Goal: Find specific page/section: Find specific page/section

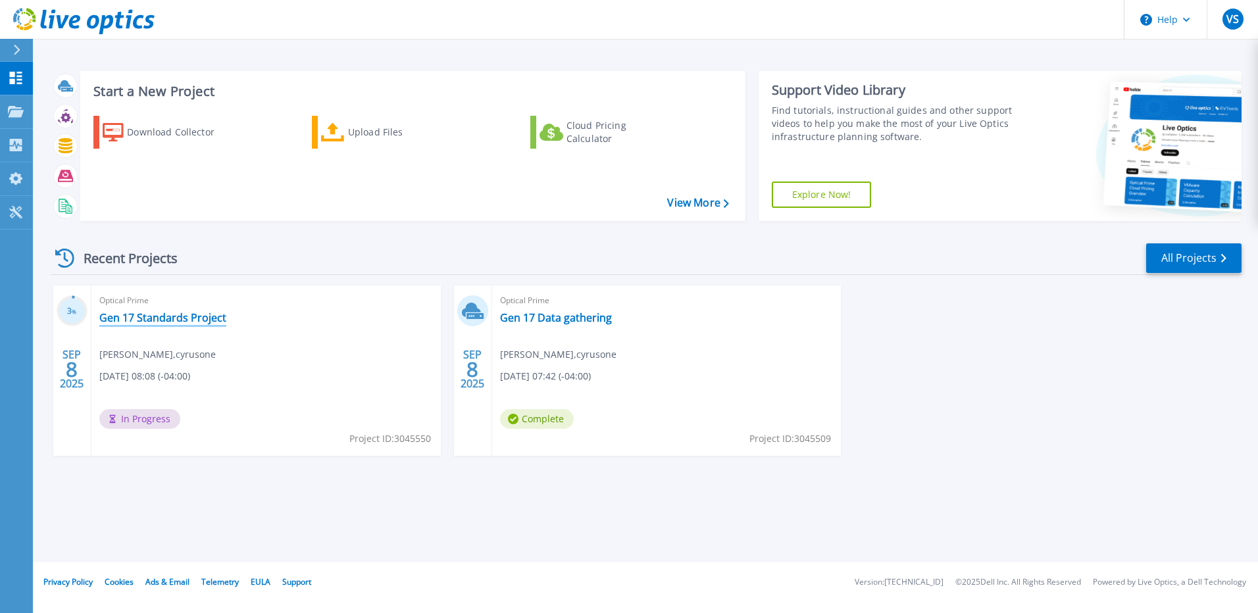
click at [143, 318] on link "Gen 17 Standards Project" at bounding box center [162, 317] width 127 height 13
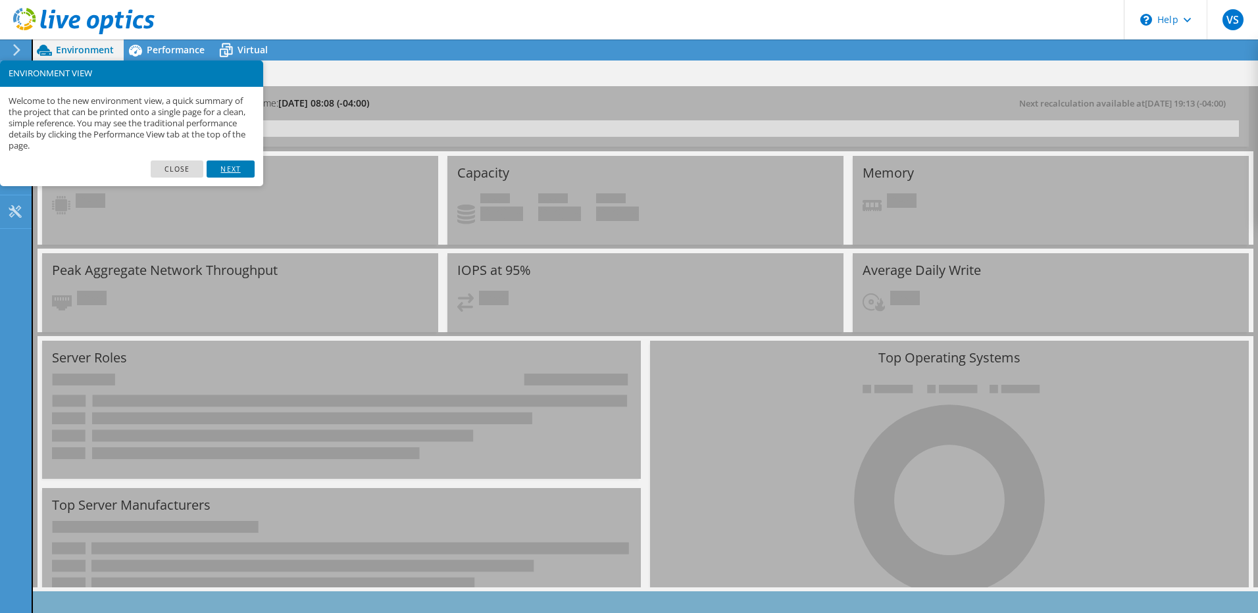
click at [226, 166] on link "Next" at bounding box center [230, 169] width 47 height 17
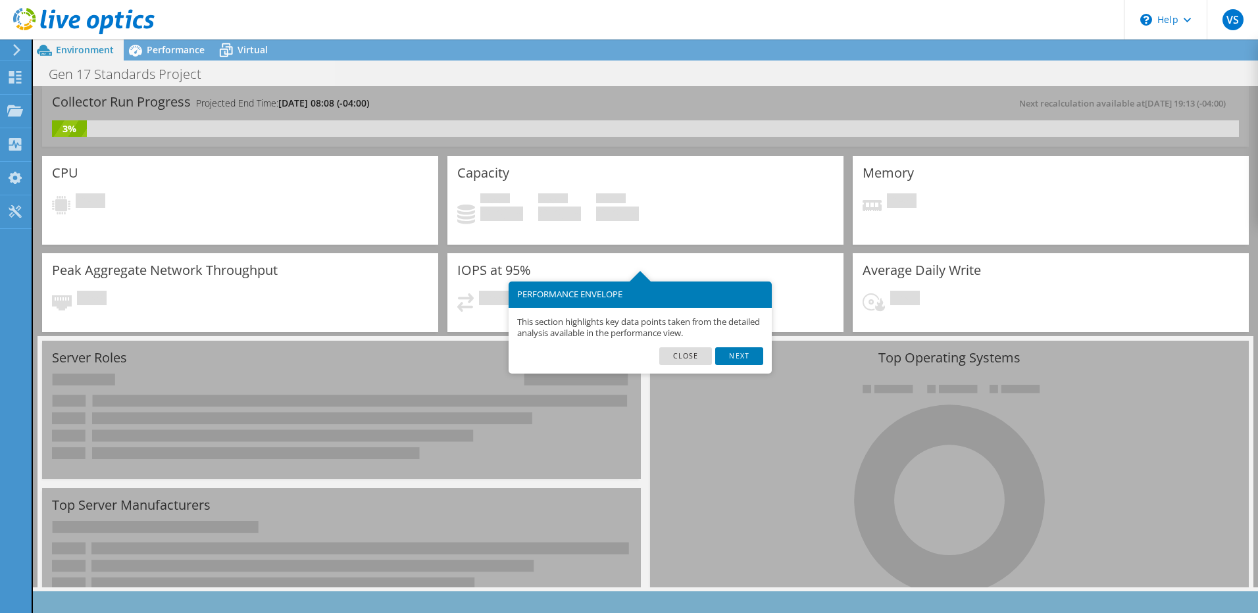
scroll to position [65, 0]
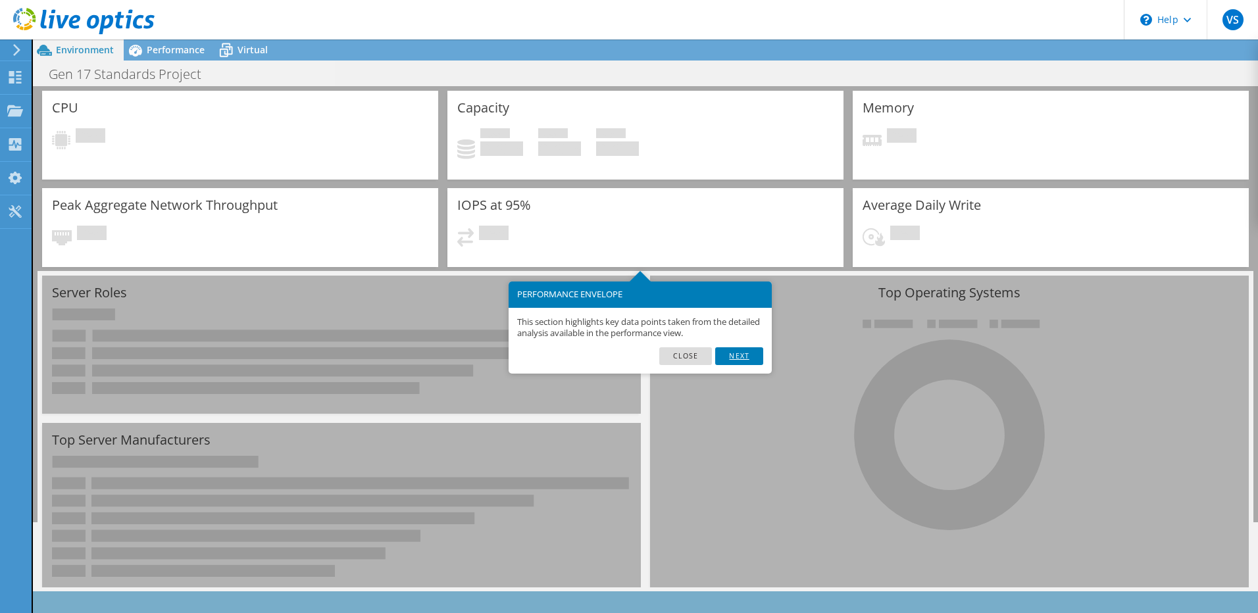
click at [750, 357] on link "Next" at bounding box center [738, 355] width 47 height 17
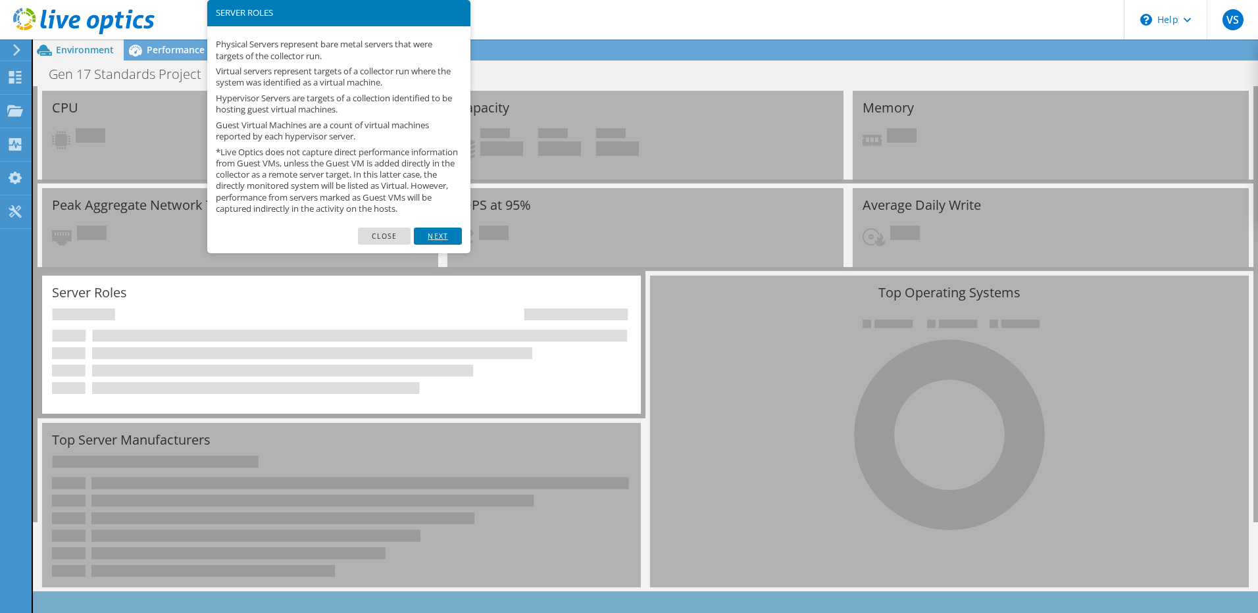
click at [438, 244] on link "Next" at bounding box center [437, 236] width 47 height 17
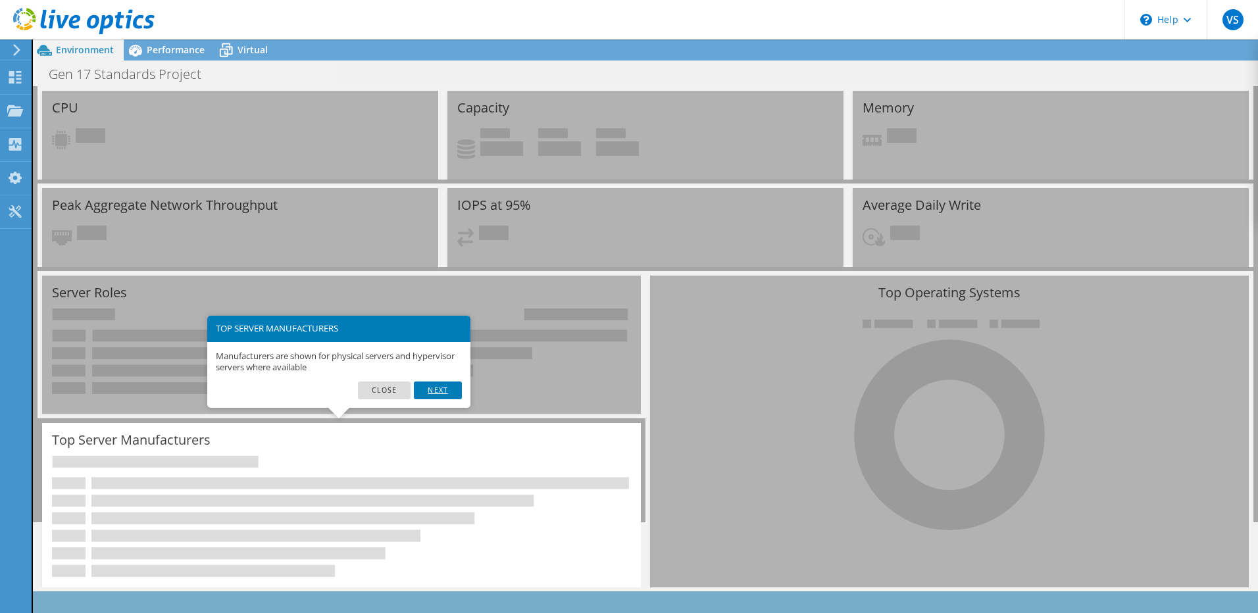
click at [445, 390] on link "Next" at bounding box center [437, 390] width 47 height 17
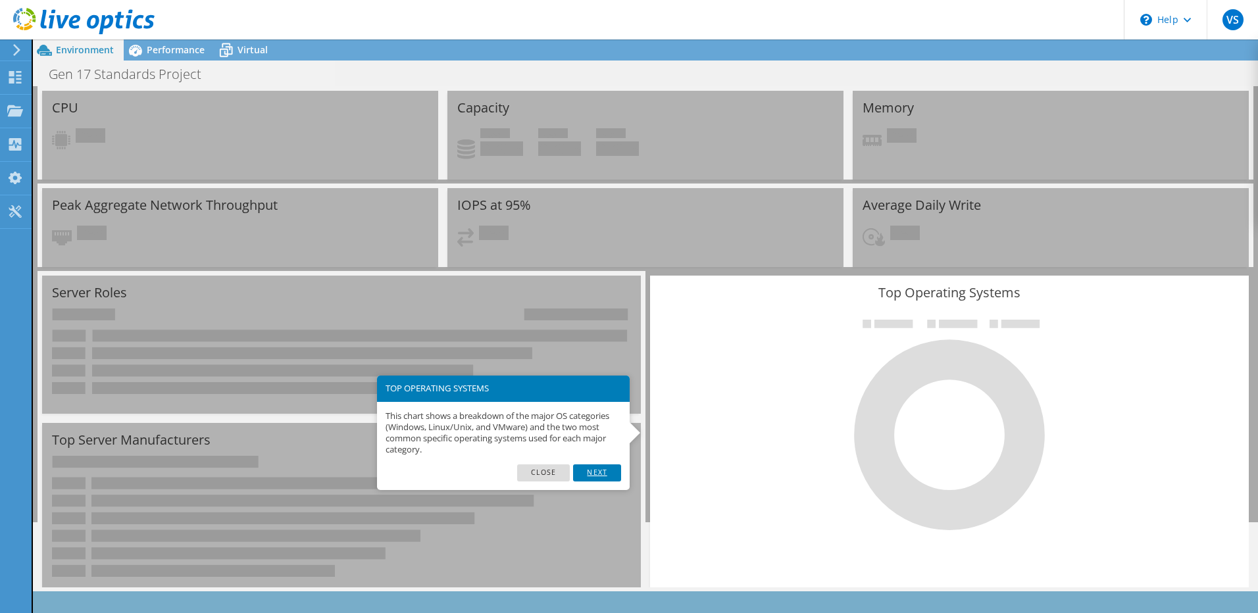
click at [596, 480] on link "Next" at bounding box center [596, 473] width 47 height 17
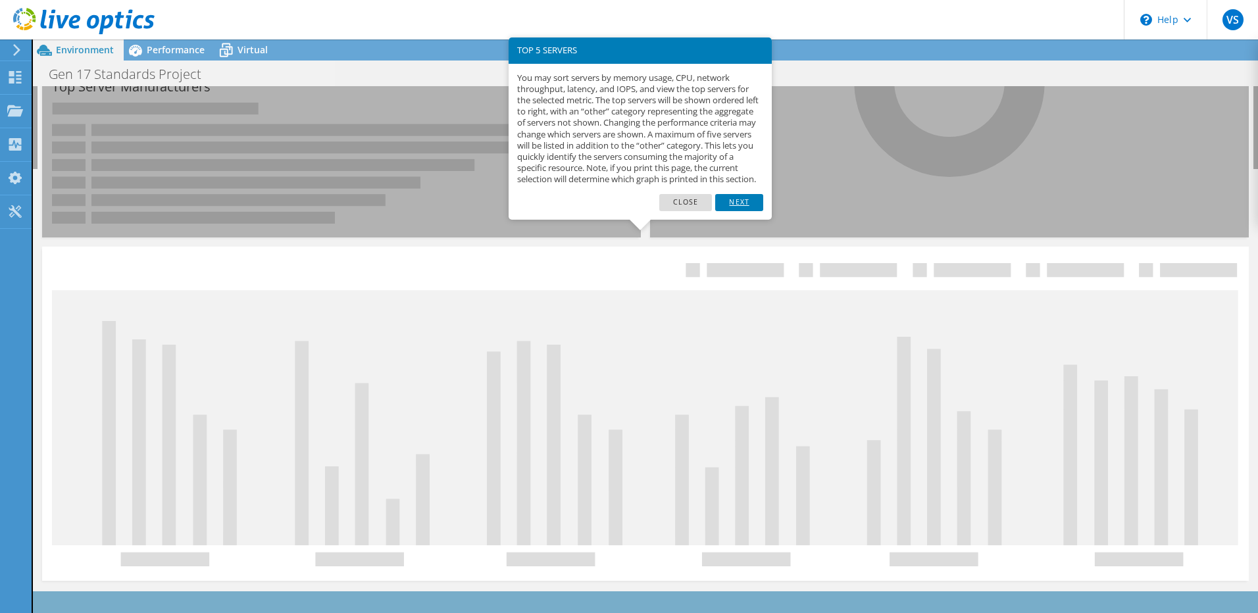
click at [740, 211] on link "Next" at bounding box center [738, 202] width 47 height 17
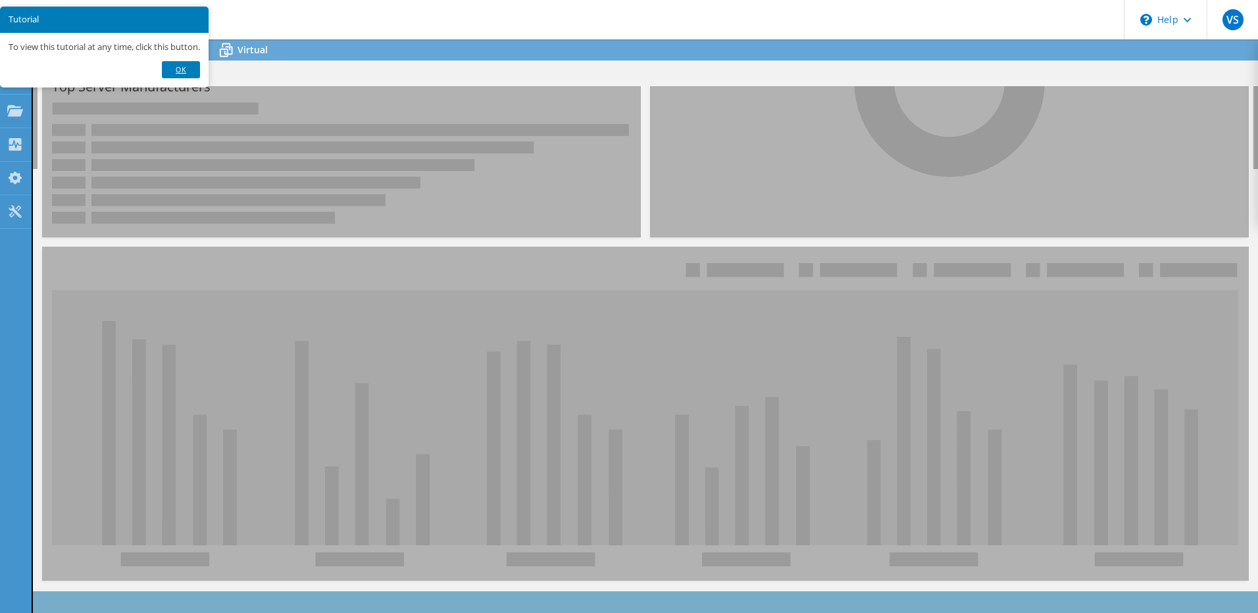
click at [191, 71] on link "Ok" at bounding box center [181, 69] width 38 height 17
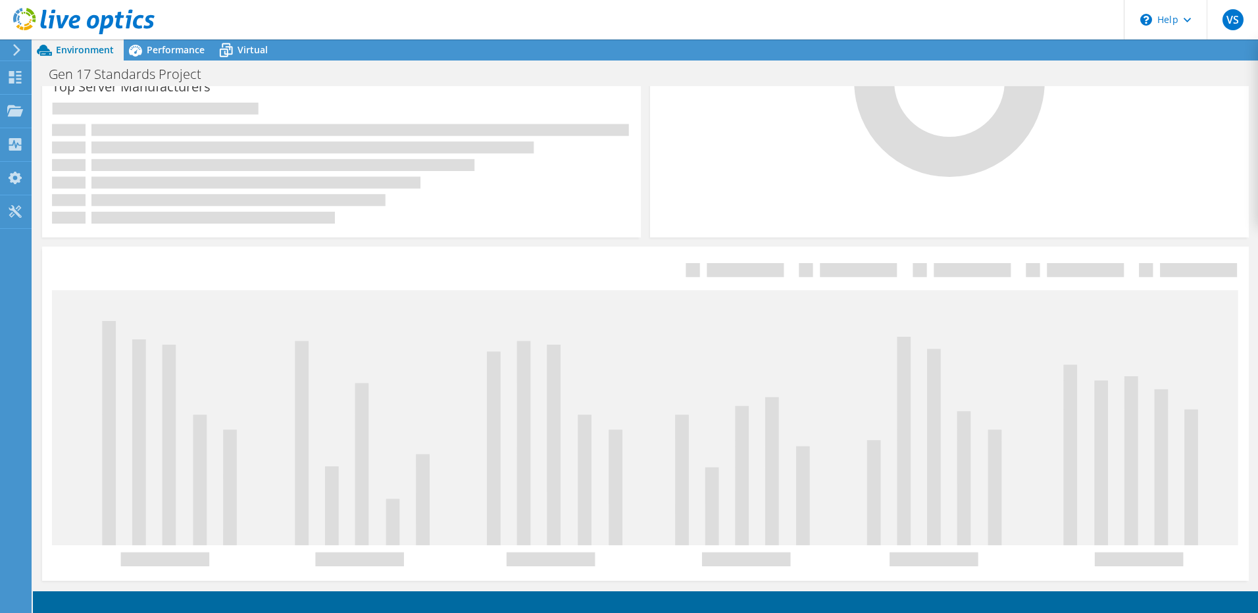
scroll to position [0, 0]
